Goal: Task Accomplishment & Management: Manage account settings

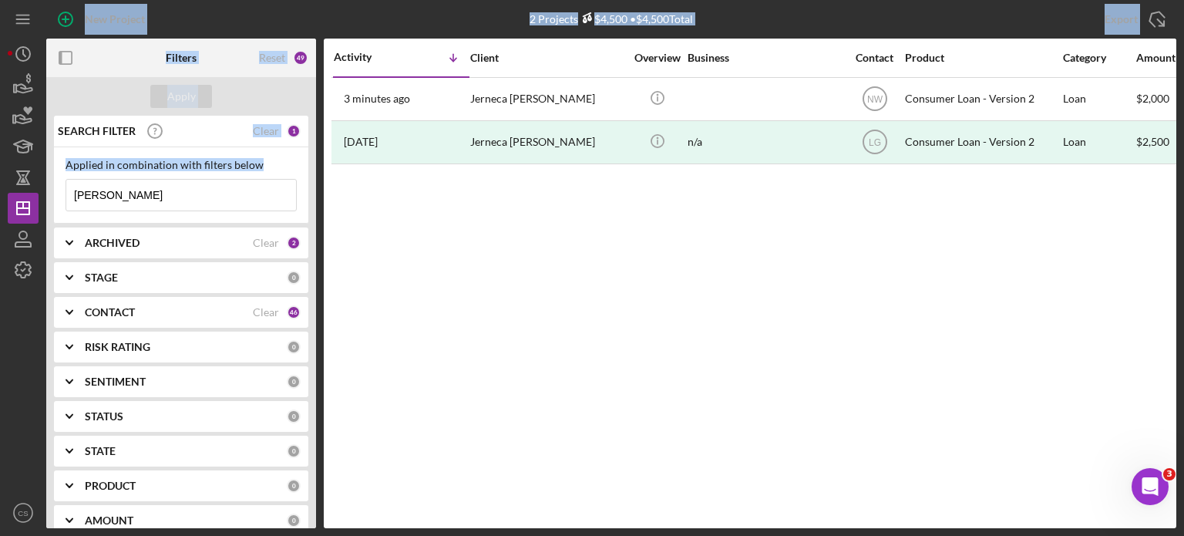
drag, startPoint x: 163, startPoint y: 189, endPoint x: 129, endPoint y: 193, distance: 34.1
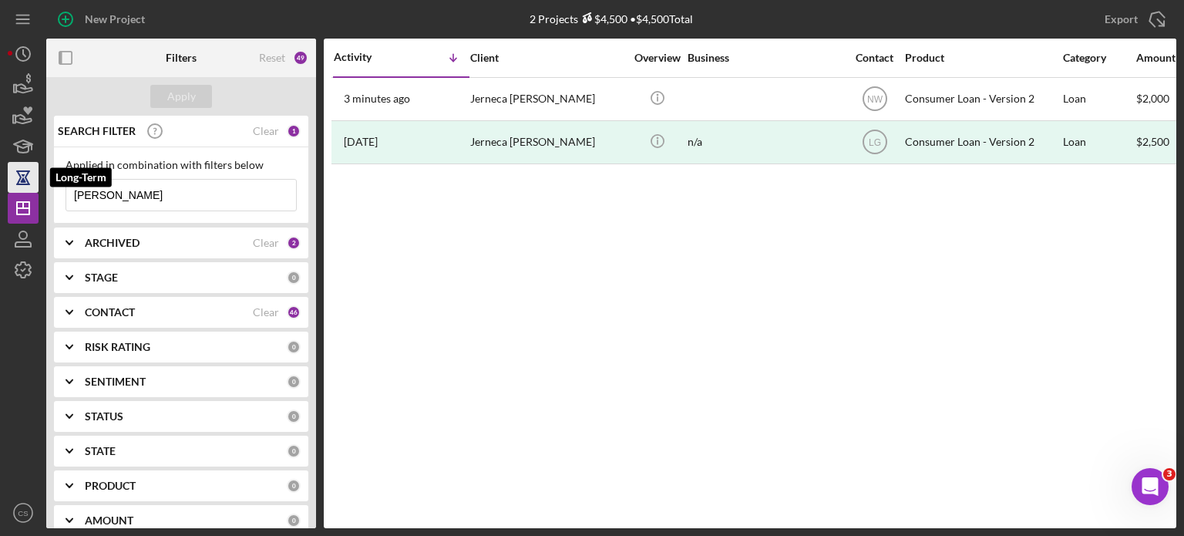
drag, startPoint x: 126, startPoint y: 191, endPoint x: 30, endPoint y: 185, distance: 95.8
click at [30, 185] on div "New Project 2 Projects $4,500 • $4,500 Total [PERSON_NAME] Export Icon/Export F…" at bounding box center [592, 264] width 1168 height 528
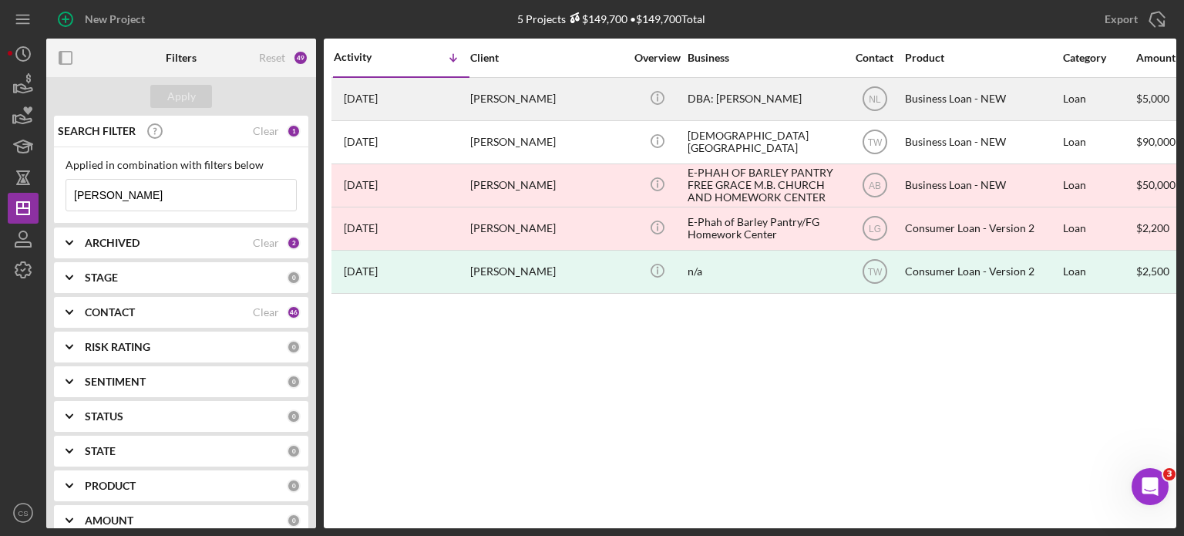
type input "[PERSON_NAME]"
click at [352, 98] on time "[DATE]" at bounding box center [361, 98] width 34 height 12
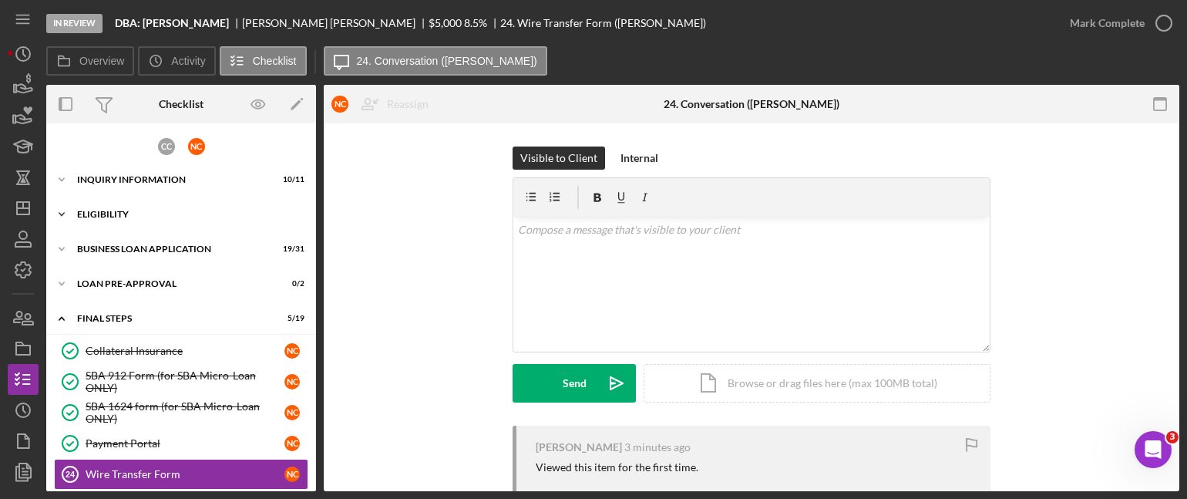
click at [62, 216] on icon "Icon/Expander" at bounding box center [61, 214] width 31 height 31
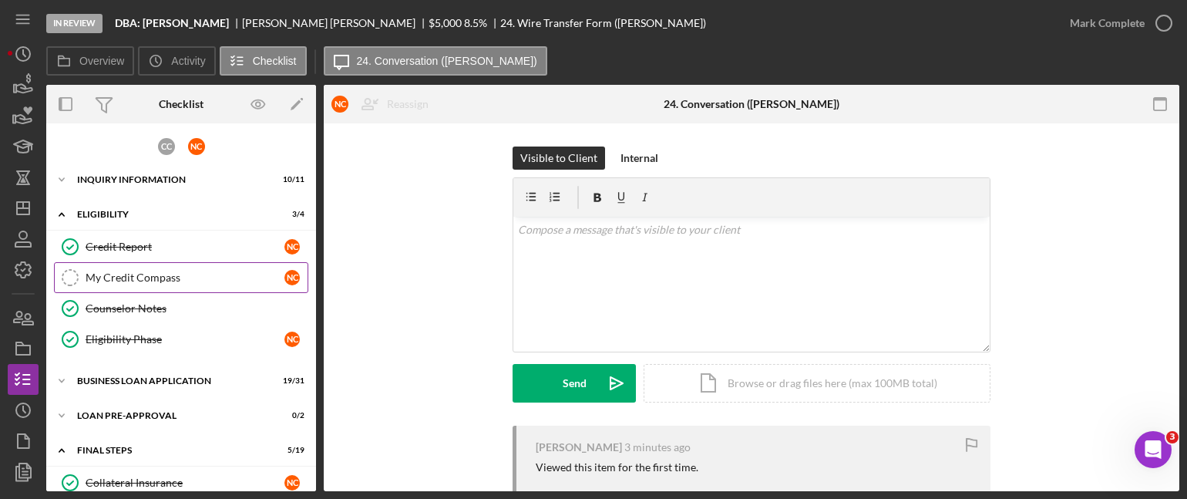
click at [100, 275] on div "My Credit Compass" at bounding box center [185, 277] width 199 height 12
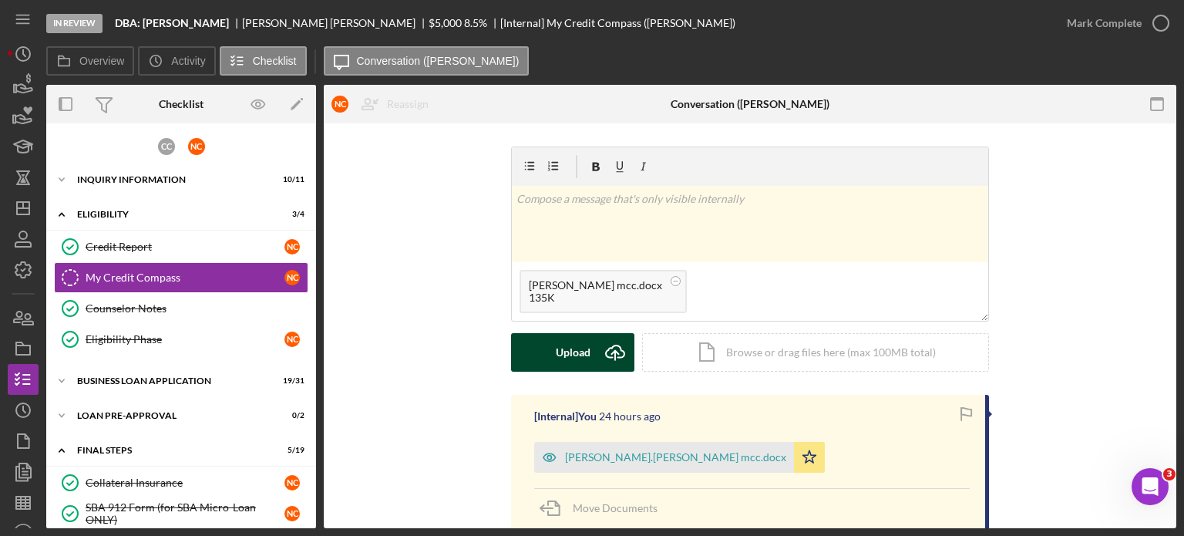
click at [610, 350] on icon "Icon/Upload" at bounding box center [615, 352] width 39 height 39
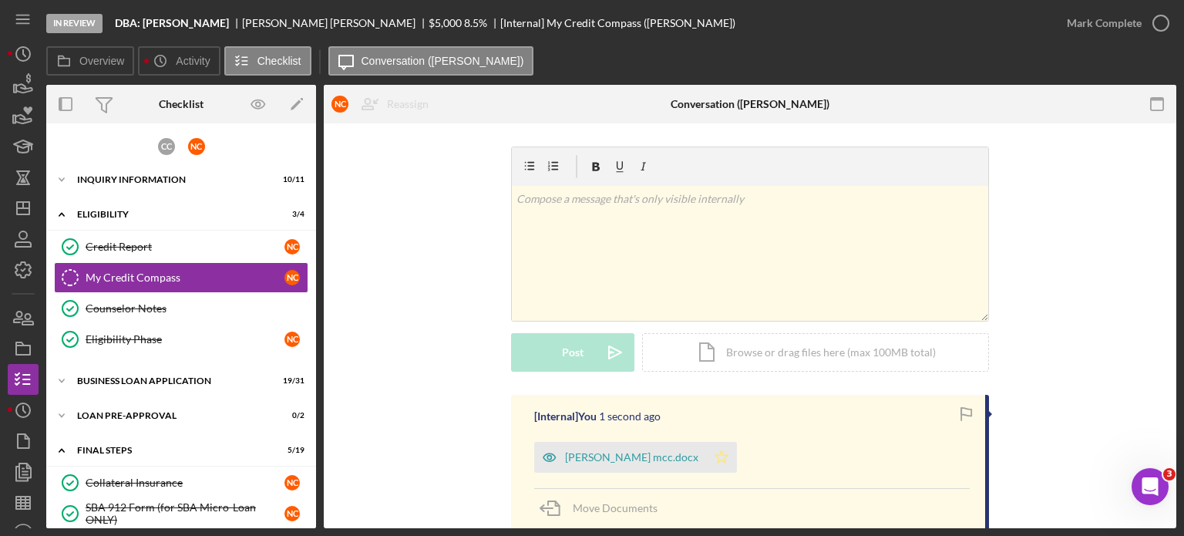
click at [715, 459] on icon "Icon/Star" at bounding box center [721, 457] width 31 height 31
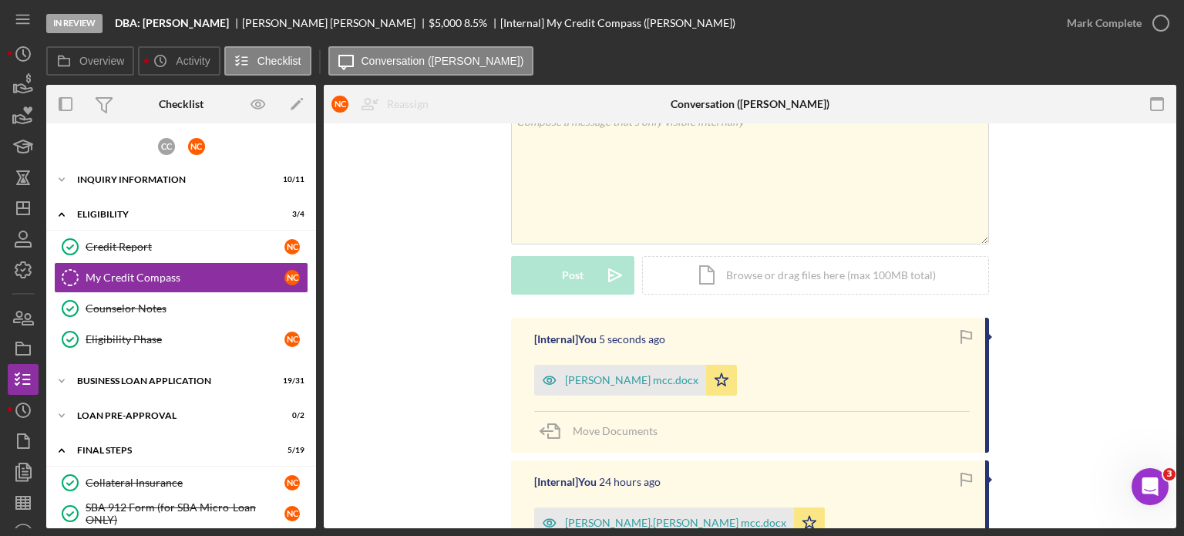
scroll to position [154, 0]
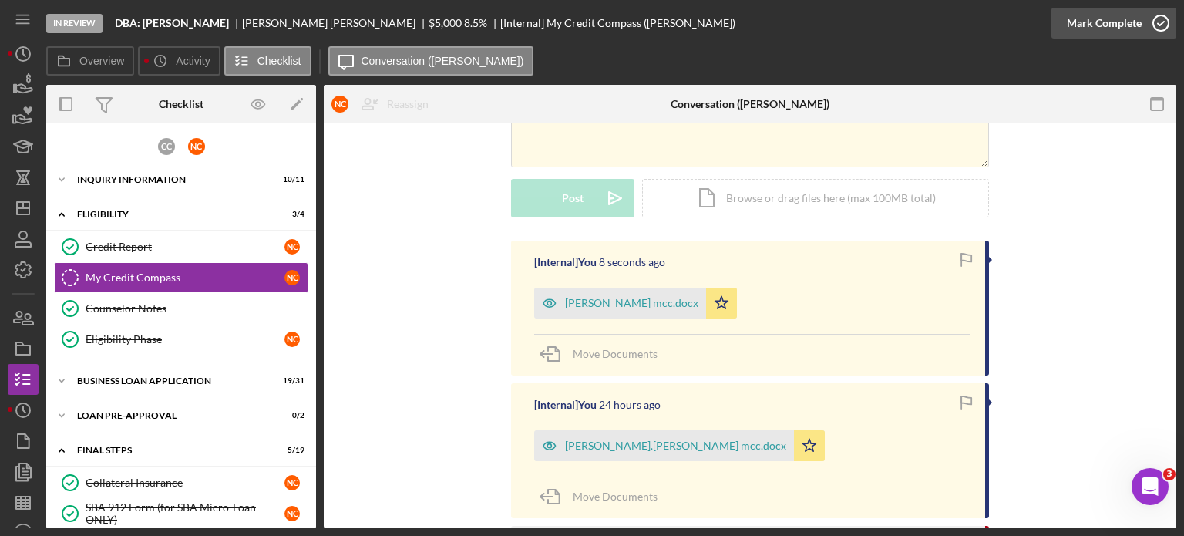
click at [1159, 24] on icon "button" at bounding box center [1160, 23] width 39 height 39
